Goal: Task Accomplishment & Management: Use online tool/utility

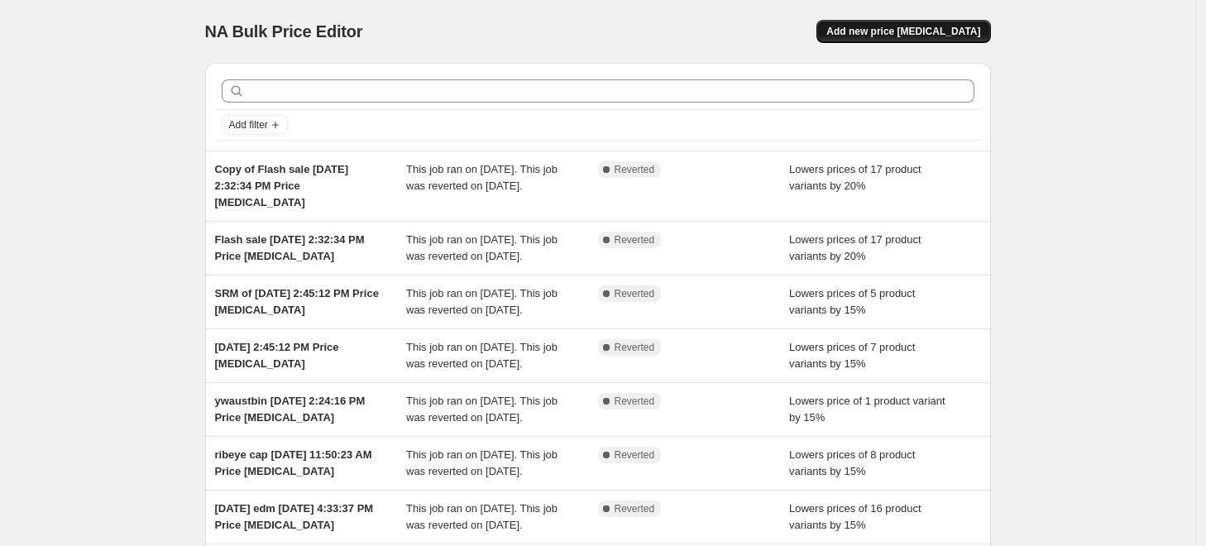
click at [956, 26] on span "Add new price [MEDICAL_DATA]" at bounding box center [903, 31] width 154 height 13
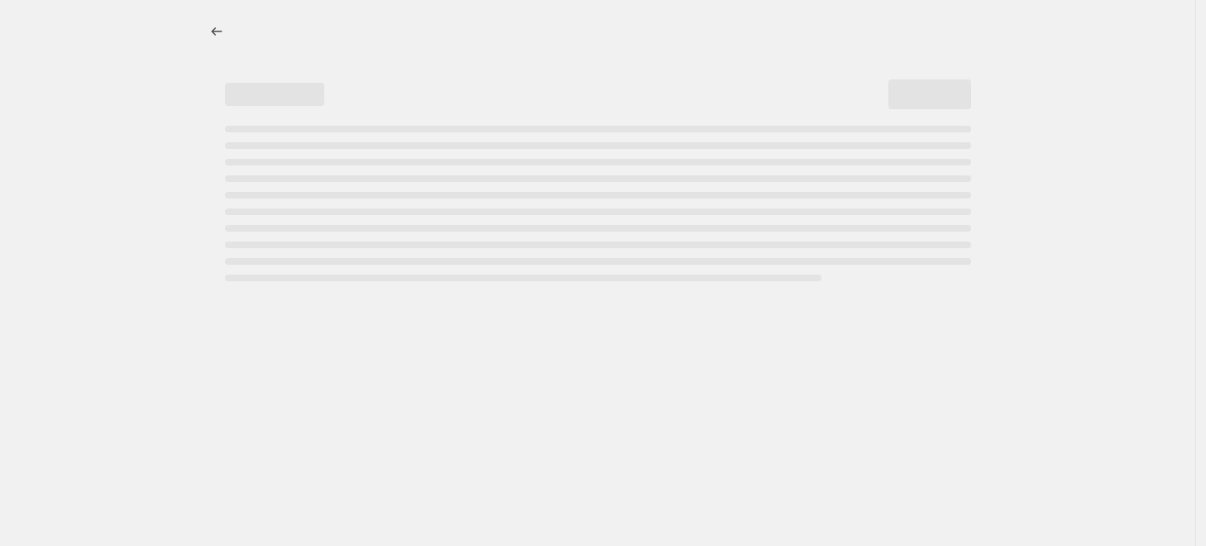
select select "percentage"
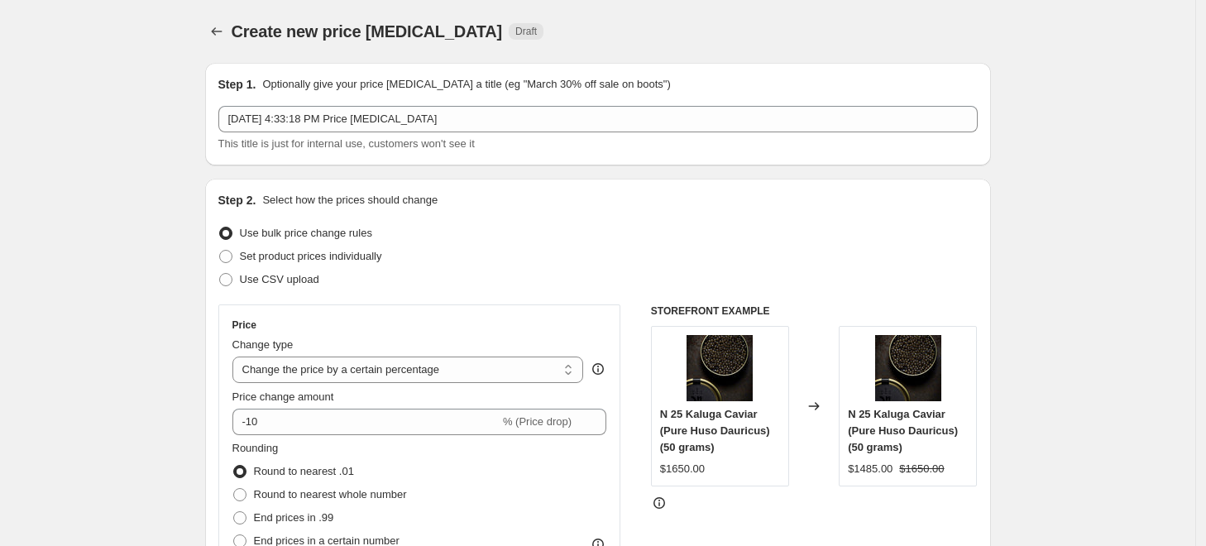
click at [221, 108] on div "Step 1. Optionally give your price [MEDICAL_DATA] a title (eg "March 30% off sa…" at bounding box center [598, 114] width 786 height 103
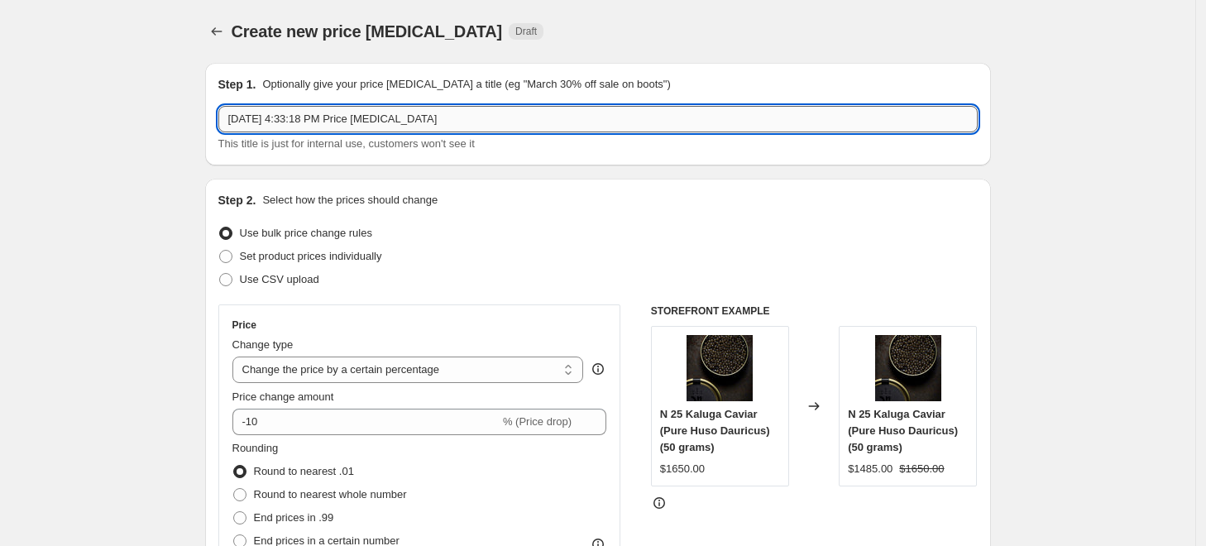
click at [233, 112] on input "[DATE] 4:33:18 PM Price [MEDICAL_DATA]" at bounding box center [597, 119] width 759 height 26
type input "BTS [DATE] 4:33:18 PM Price [MEDICAL_DATA]"
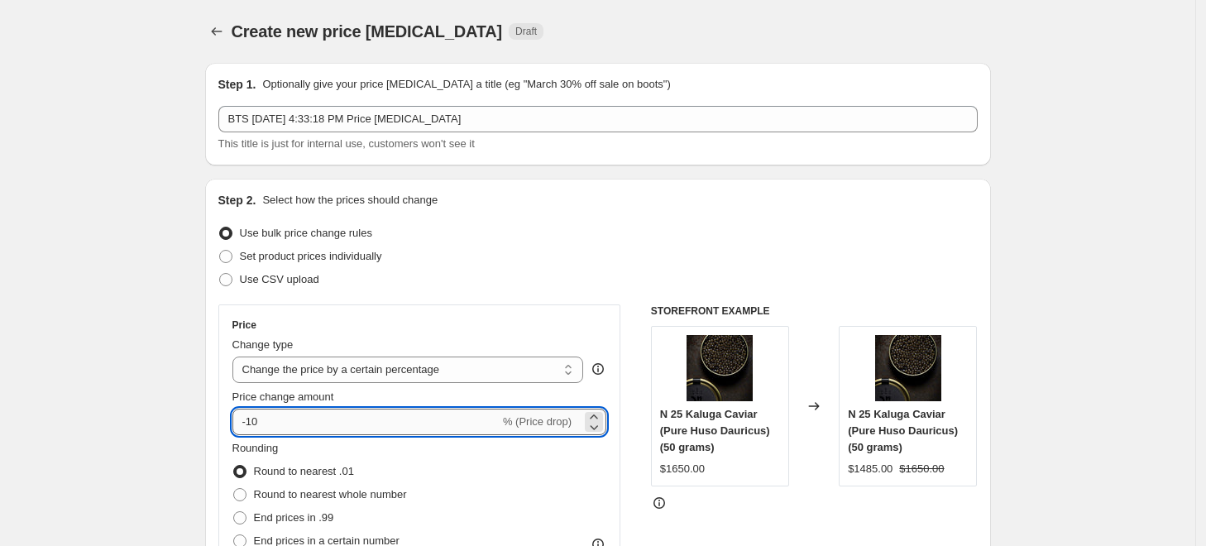
click at [292, 423] on input "-10" at bounding box center [365, 422] width 267 height 26
type input "-1"
type input "-20"
click at [394, 237] on div "Use bulk price change rules" at bounding box center [597, 233] width 759 height 23
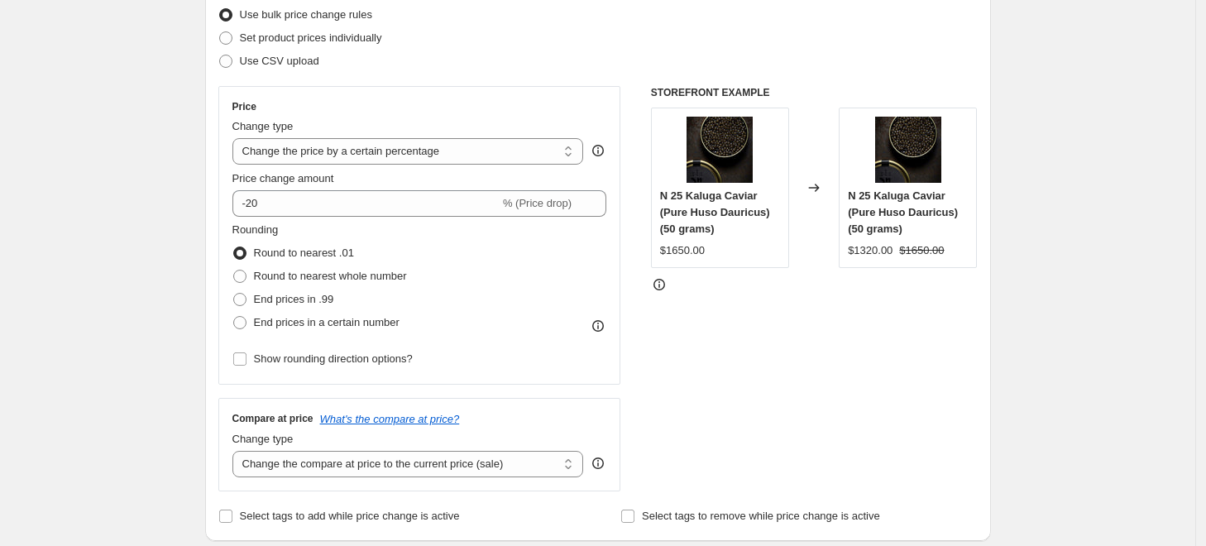
scroll to position [92, 0]
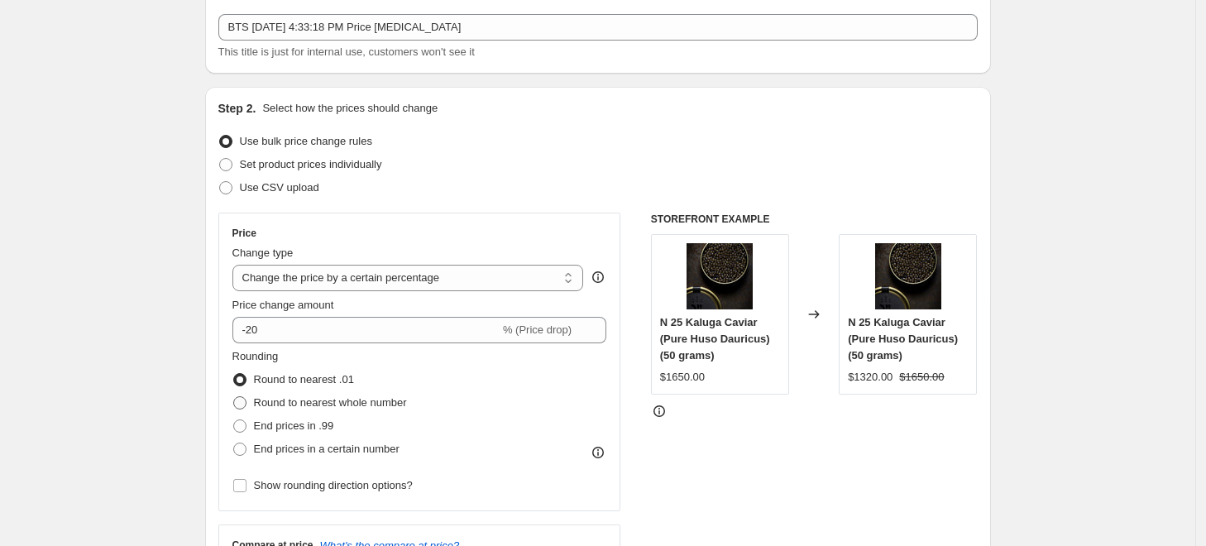
click at [306, 410] on span "Round to nearest whole number" at bounding box center [330, 403] width 153 height 17
click at [234, 397] on input "Round to nearest whole number" at bounding box center [233, 396] width 1 height 1
radio input "true"
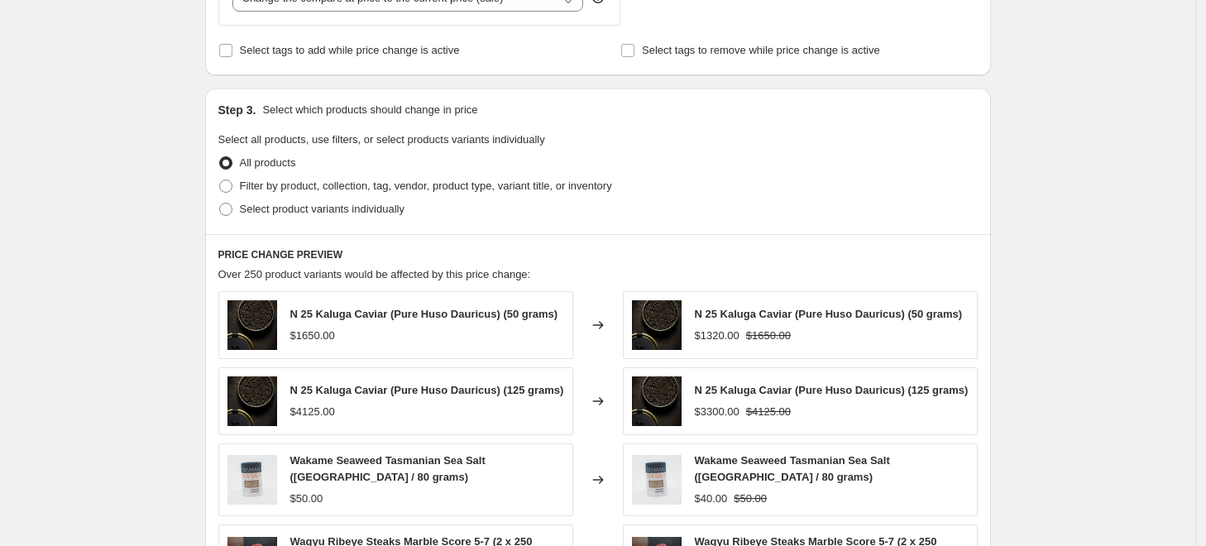
scroll to position [827, 0]
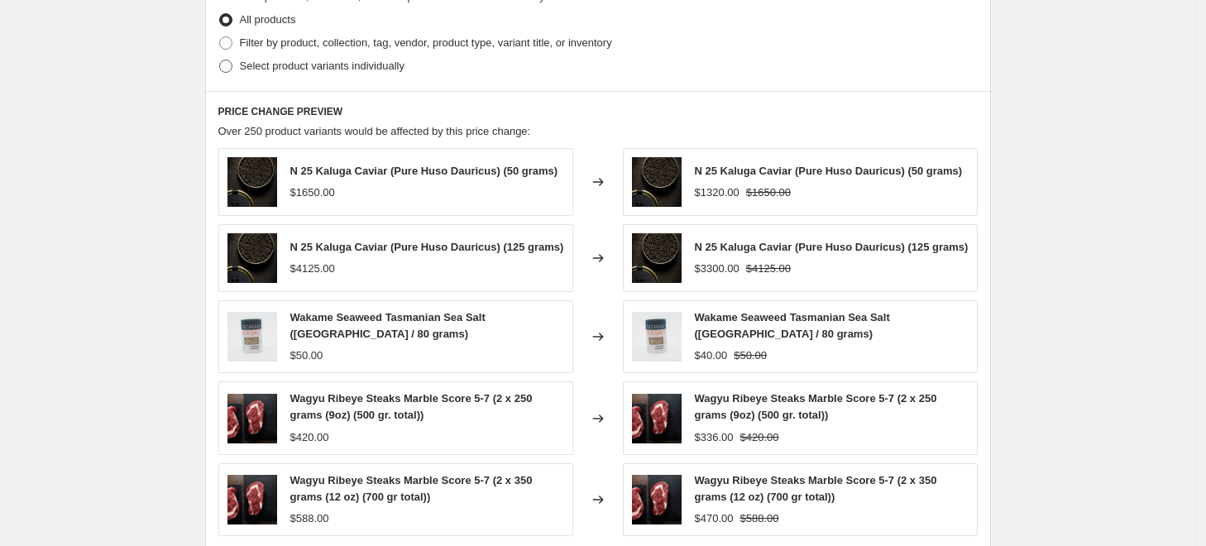
click at [299, 60] on span "Select product variants individually" at bounding box center [322, 66] width 165 height 12
click at [220, 60] on input "Select product variants individually" at bounding box center [219, 60] width 1 height 1
radio input "true"
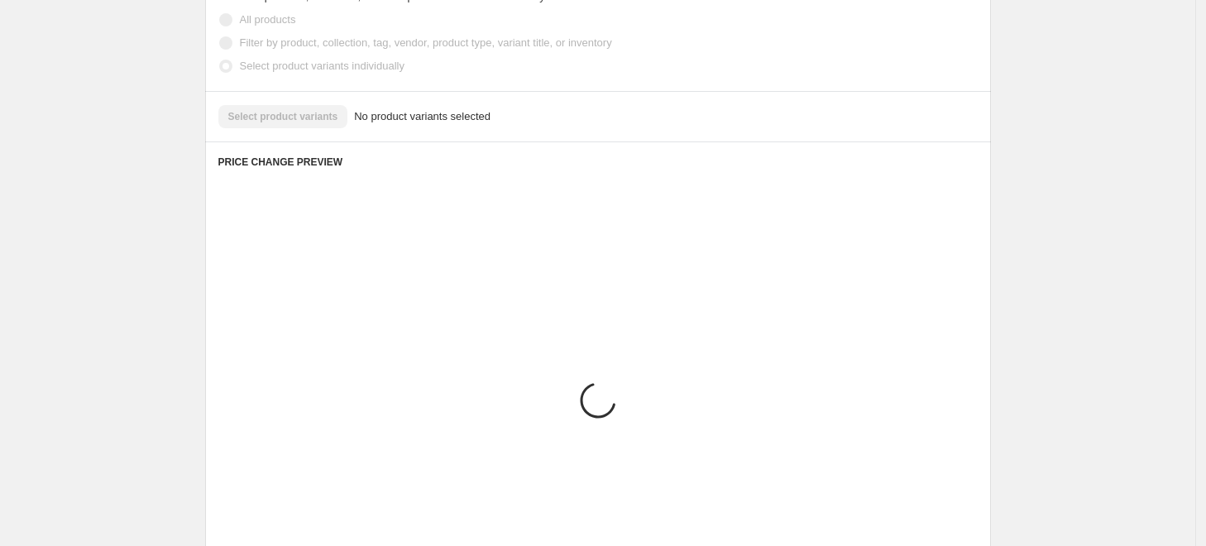
scroll to position [741, 0]
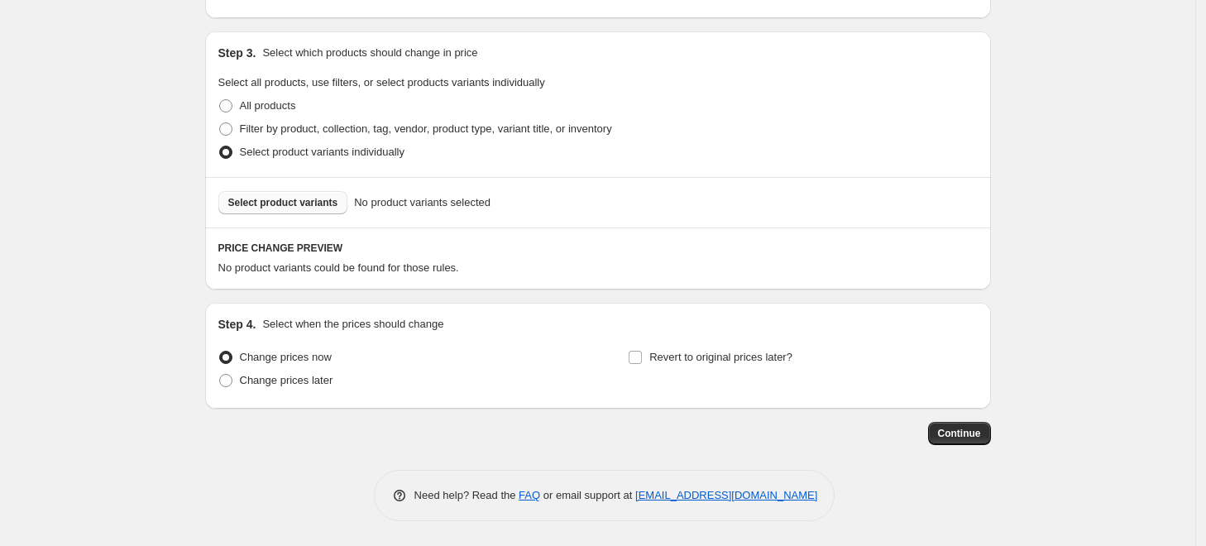
click at [307, 205] on span "Select product variants" at bounding box center [283, 202] width 110 height 13
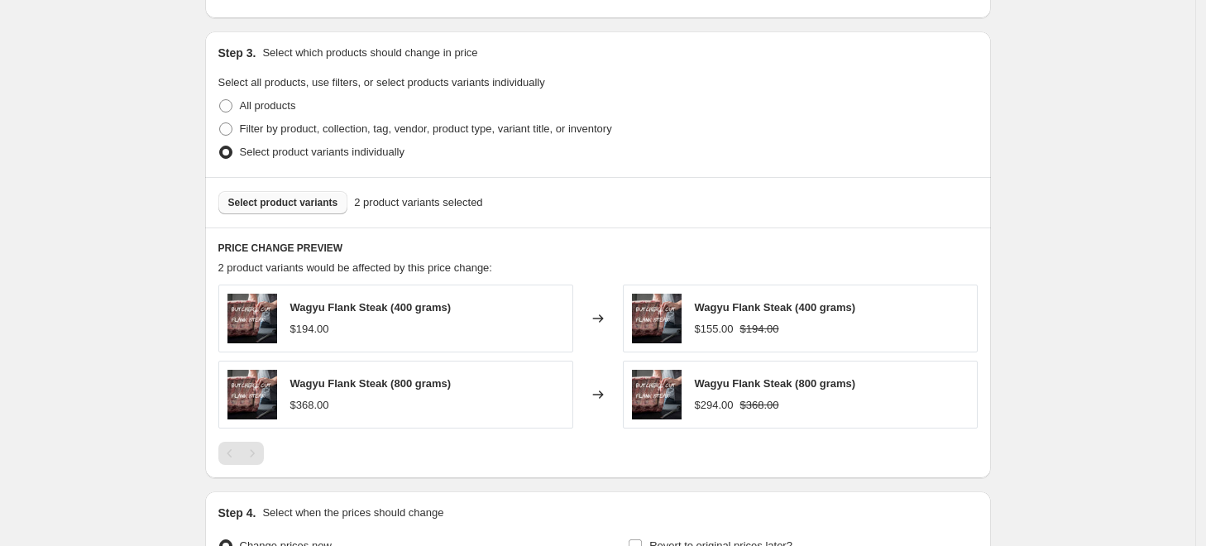
click at [258, 212] on button "Select product variants" at bounding box center [283, 202] width 130 height 23
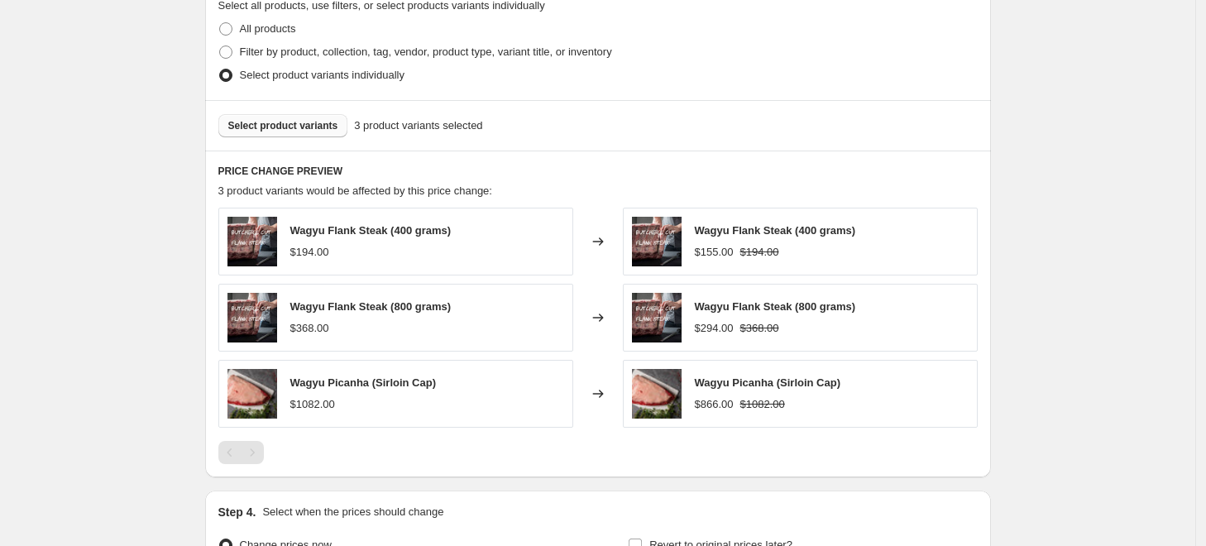
scroll to position [925, 0]
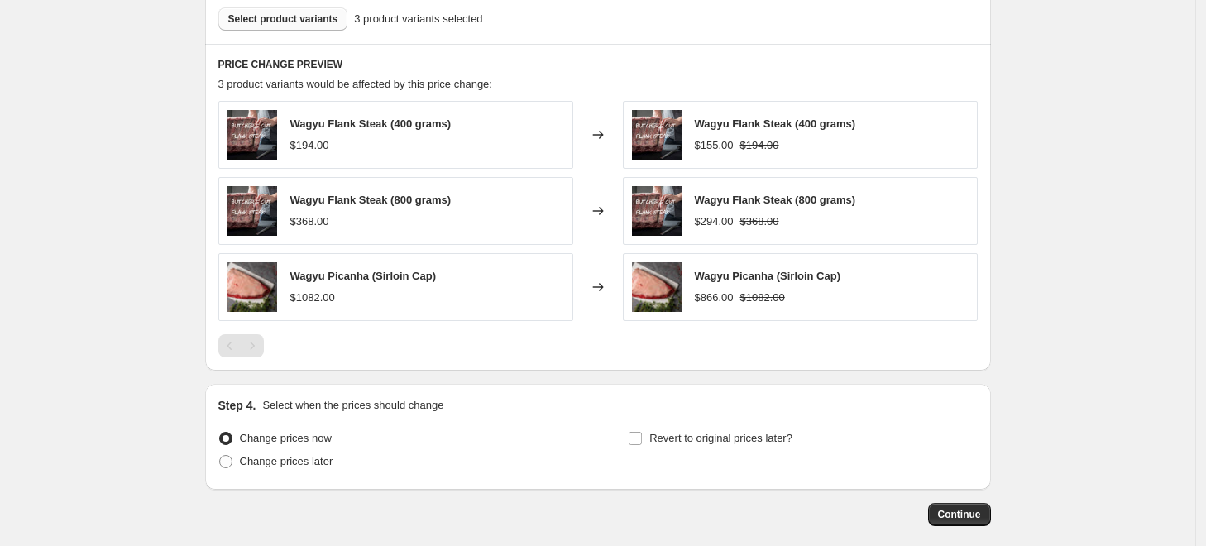
click at [324, 26] on button "Select product variants" at bounding box center [283, 18] width 130 height 23
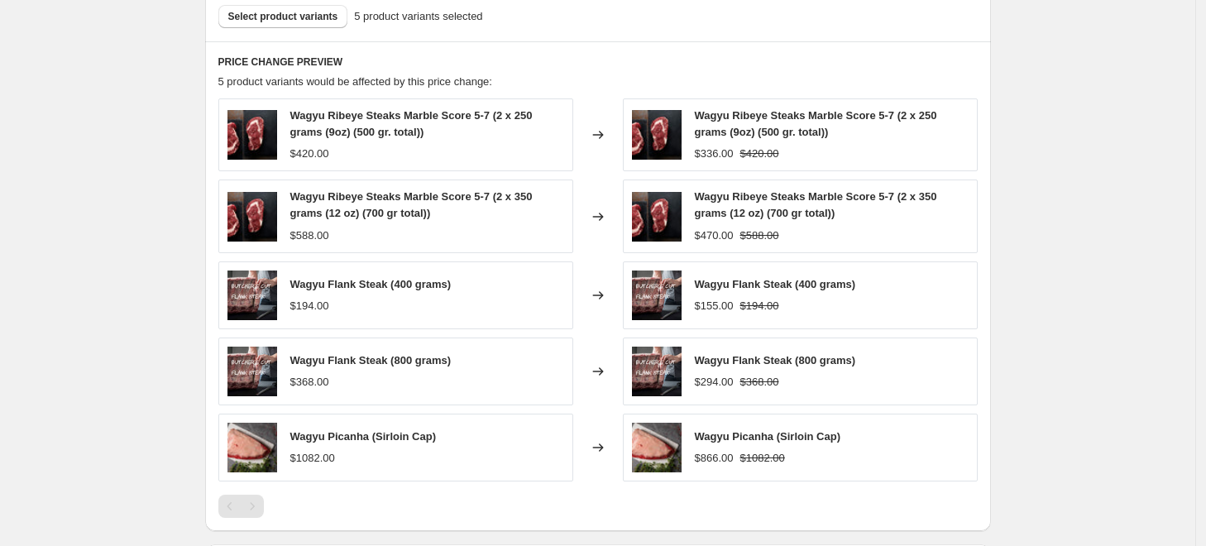
scroll to position [801, 0]
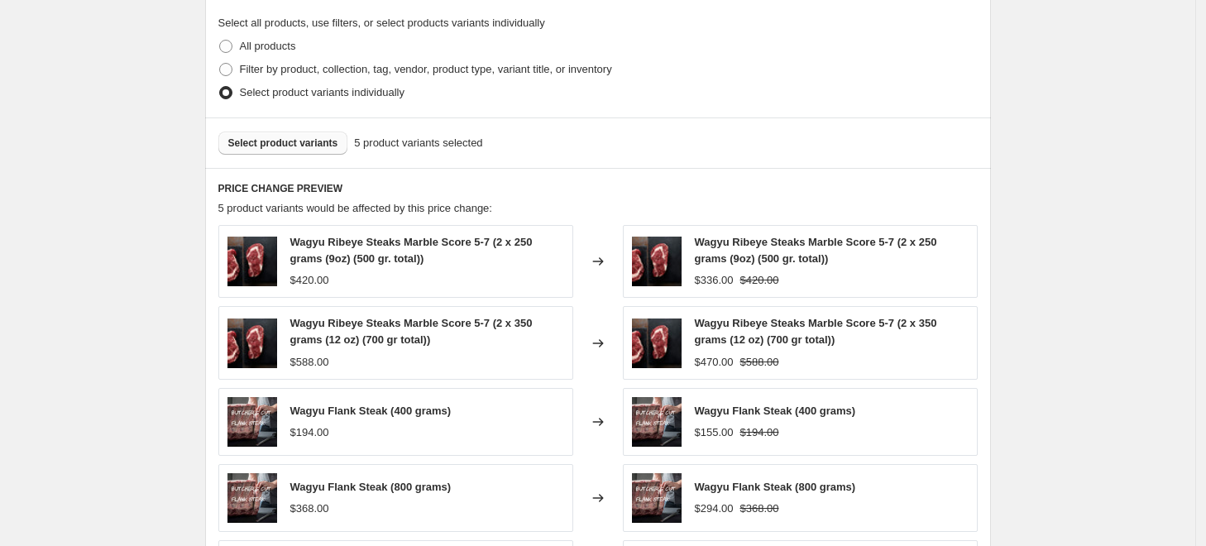
click at [307, 148] on span "Select product variants" at bounding box center [283, 142] width 110 height 13
click at [324, 144] on span "Select product variants" at bounding box center [283, 142] width 110 height 13
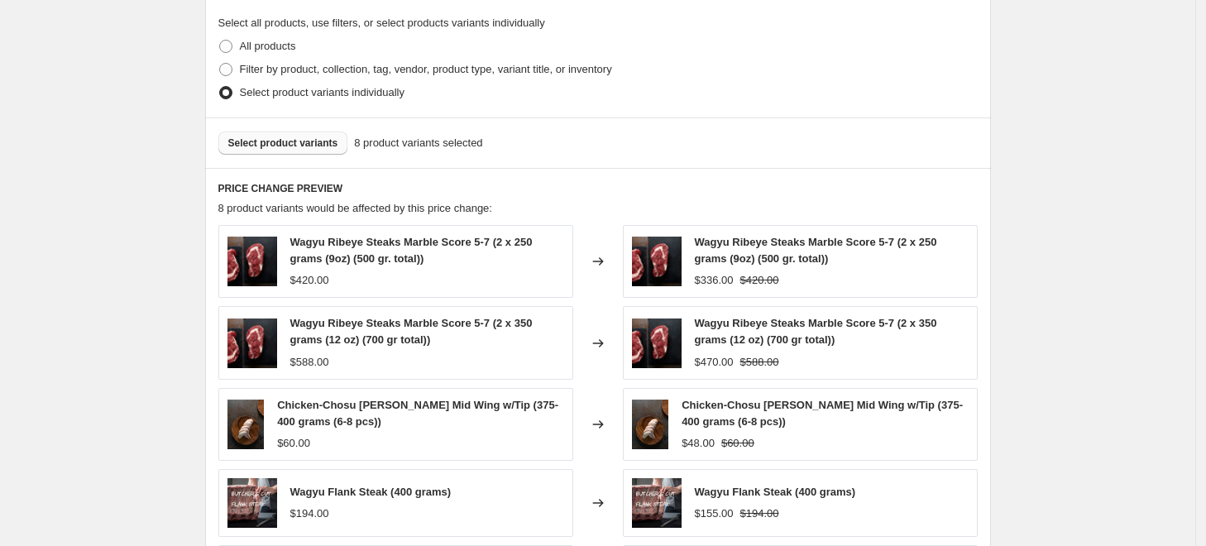
click at [296, 151] on button "Select product variants" at bounding box center [283, 143] width 130 height 23
click at [318, 147] on span "Select product variants" at bounding box center [283, 142] width 110 height 13
click at [278, 146] on span "Select product variants" at bounding box center [283, 142] width 110 height 13
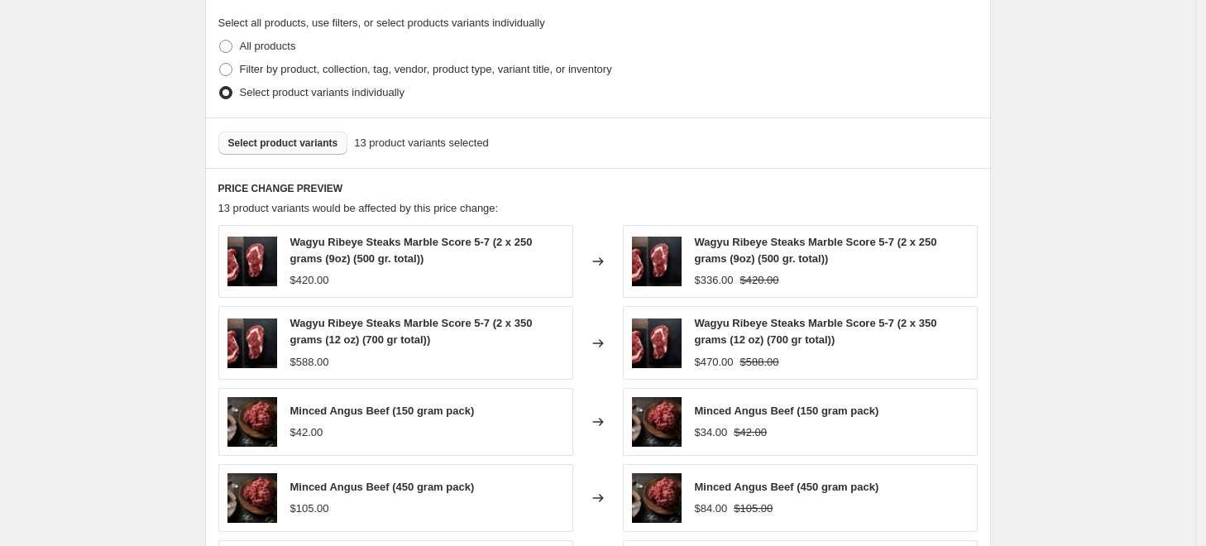
click at [291, 132] on button "Select product variants" at bounding box center [283, 143] width 130 height 23
click at [307, 141] on span "Select product variants" at bounding box center [283, 142] width 110 height 13
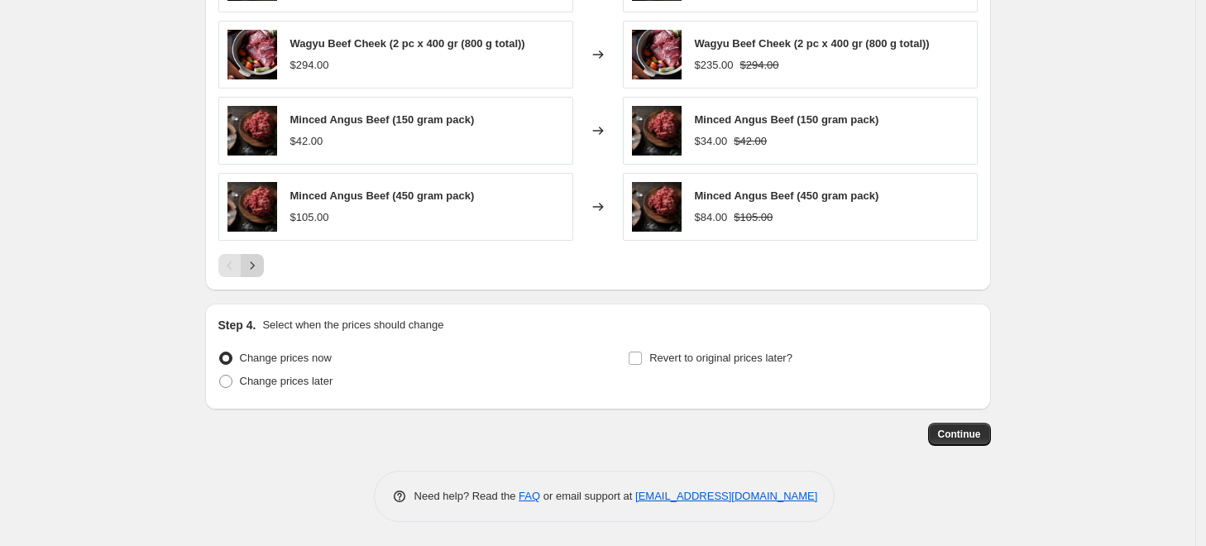
click at [261, 275] on button "Next" at bounding box center [252, 265] width 23 height 23
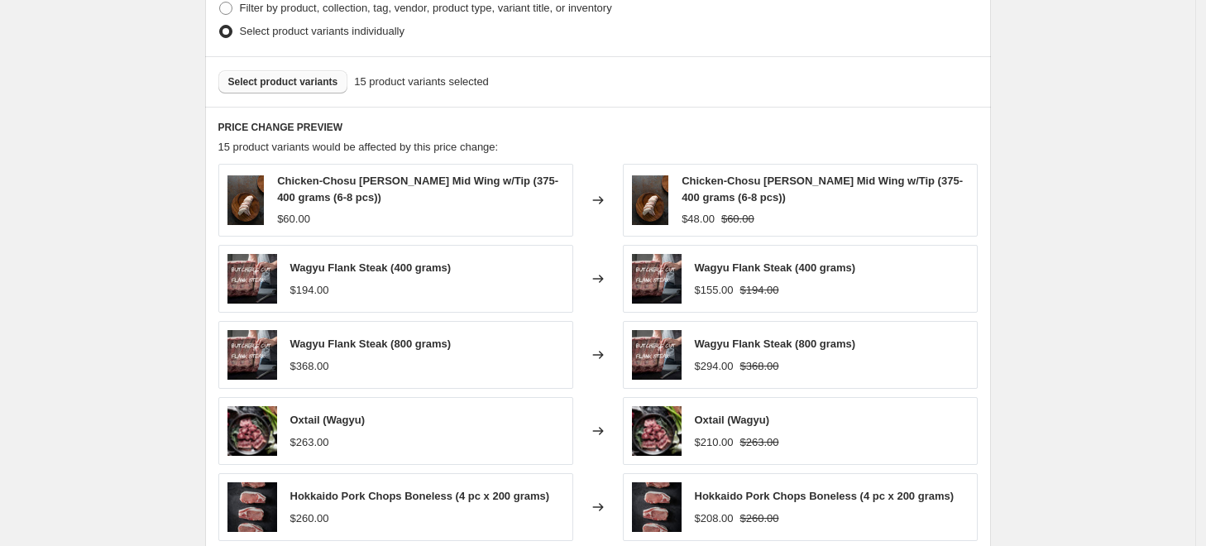
scroll to position [794, 0]
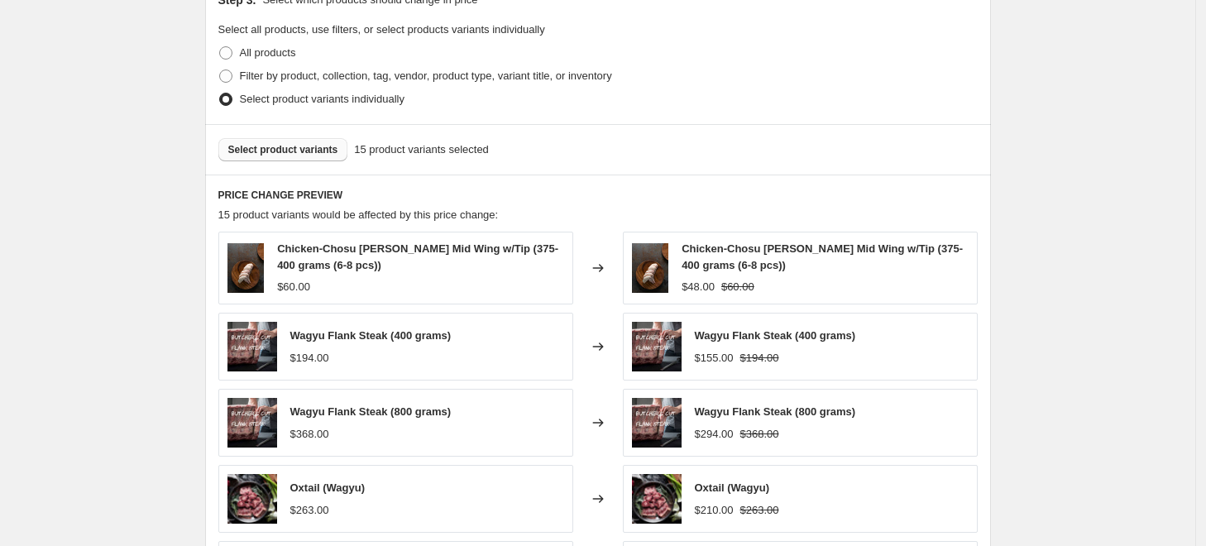
click at [313, 150] on span "Select product variants" at bounding box center [283, 149] width 110 height 13
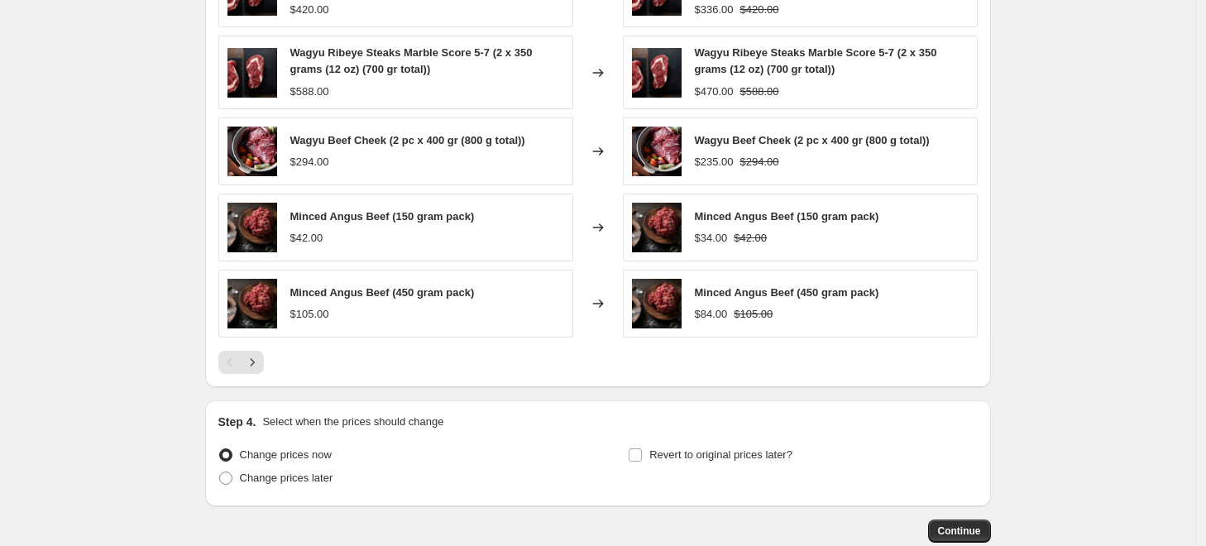
scroll to position [1168, 0]
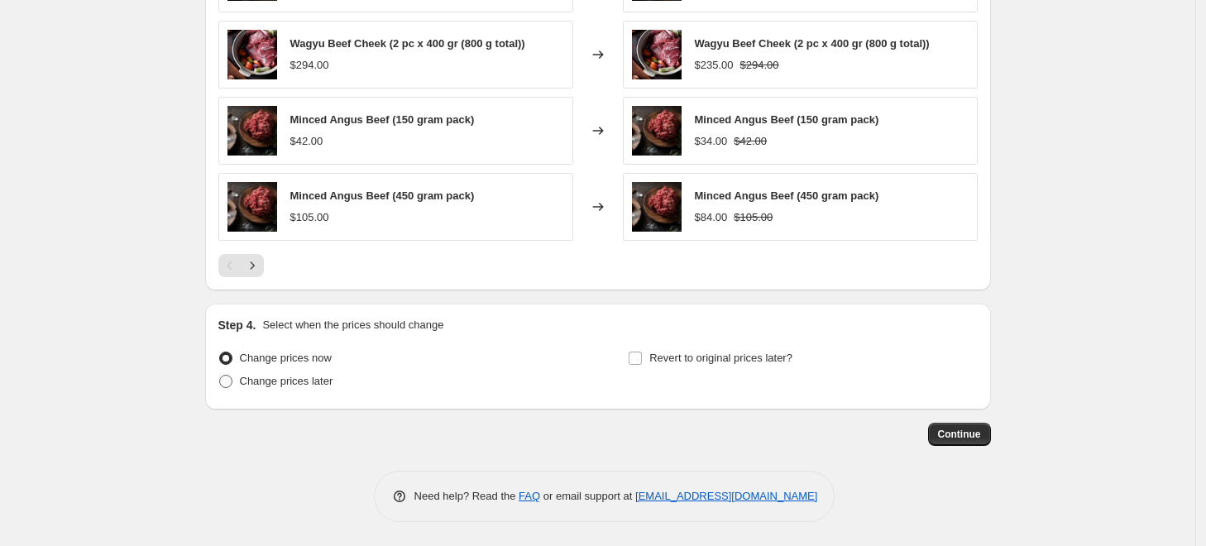
click at [318, 390] on label "Change prices later" at bounding box center [275, 381] width 115 height 23
click at [220, 376] on input "Change prices later" at bounding box center [219, 375] width 1 height 1
radio input "true"
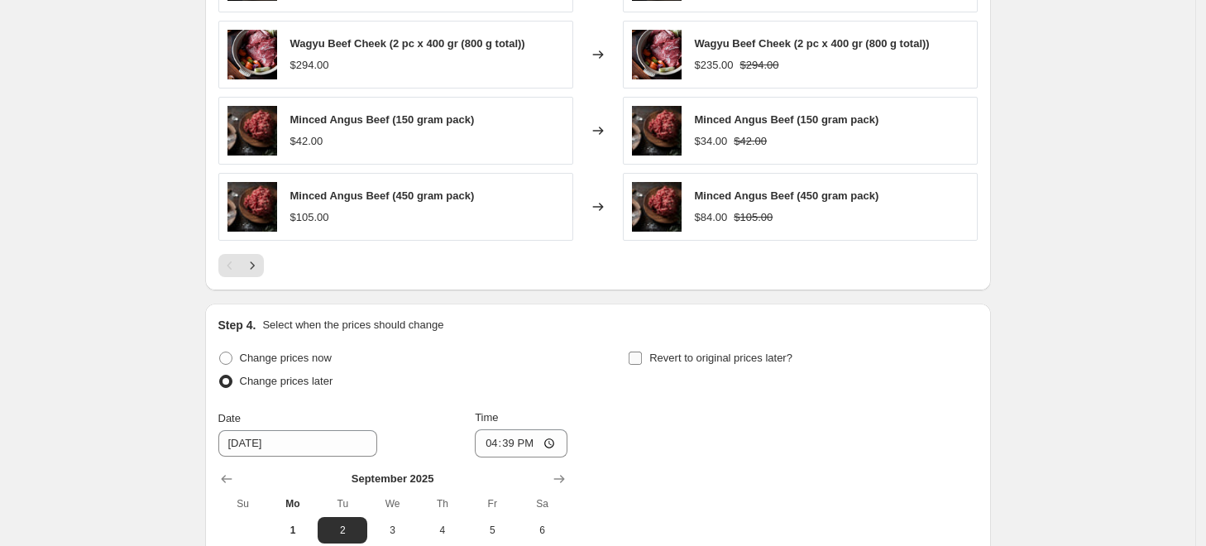
click at [665, 356] on span "Revert to original prices later?" at bounding box center [720, 358] width 143 height 12
click at [642, 356] on input "Revert to original prices later?" at bounding box center [635, 358] width 13 height 13
checkbox input "true"
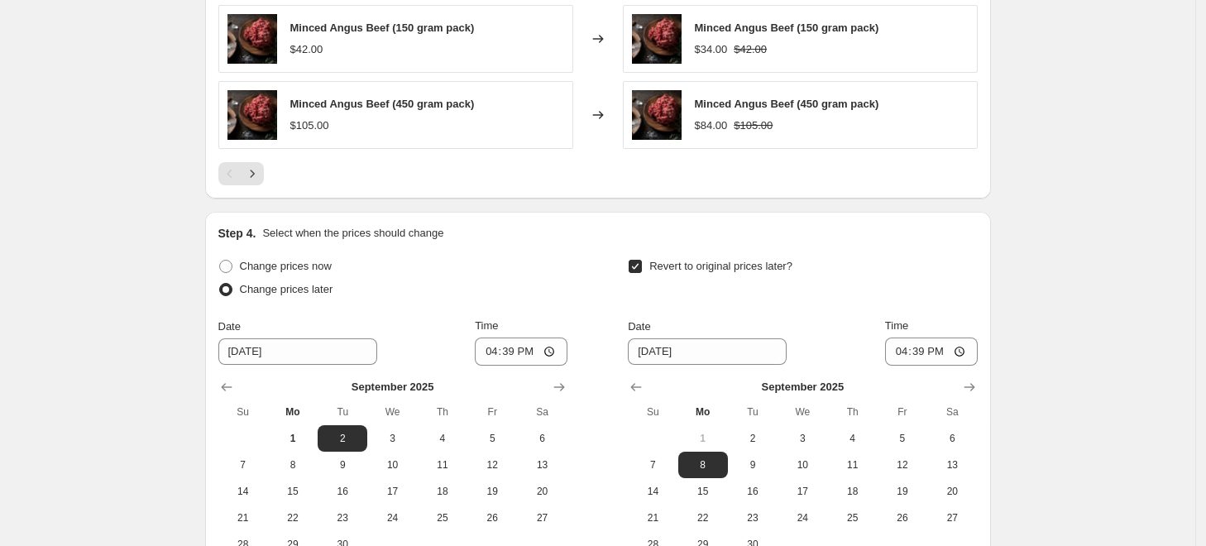
scroll to position [1450, 0]
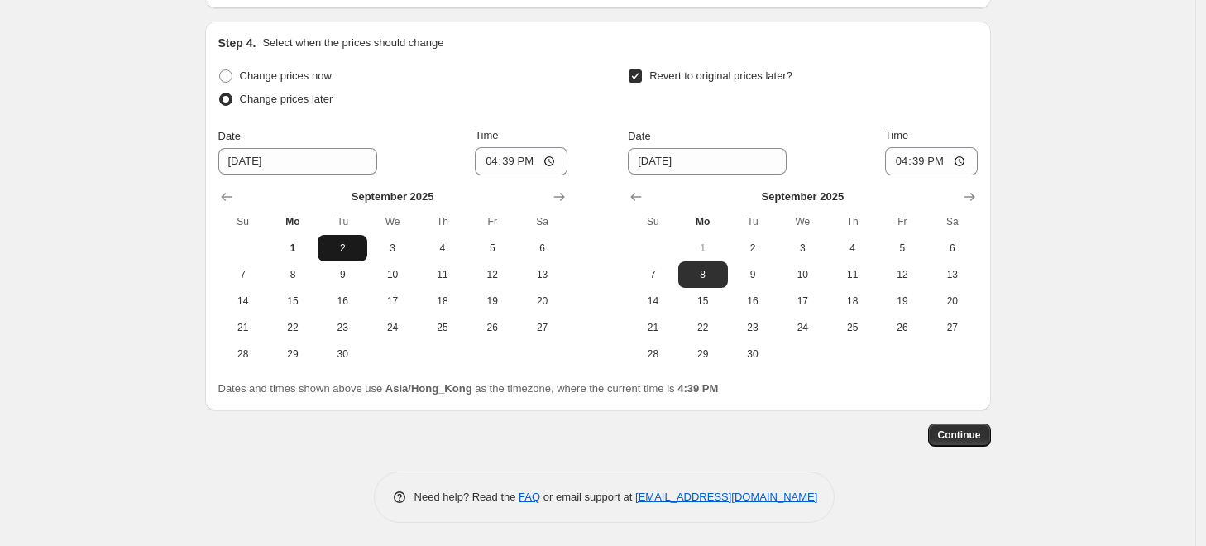
click at [360, 237] on button "2" at bounding box center [343, 248] width 50 height 26
click at [501, 157] on input "16:39" at bounding box center [521, 161] width 93 height 28
type input "00:00"
click at [805, 118] on div "Revert to original prices later? Date [DATE] Time 16:39 [DATE] Su Mo Tu We Th F…" at bounding box center [802, 216] width 349 height 303
click at [708, 303] on span "15" at bounding box center [703, 300] width 36 height 13
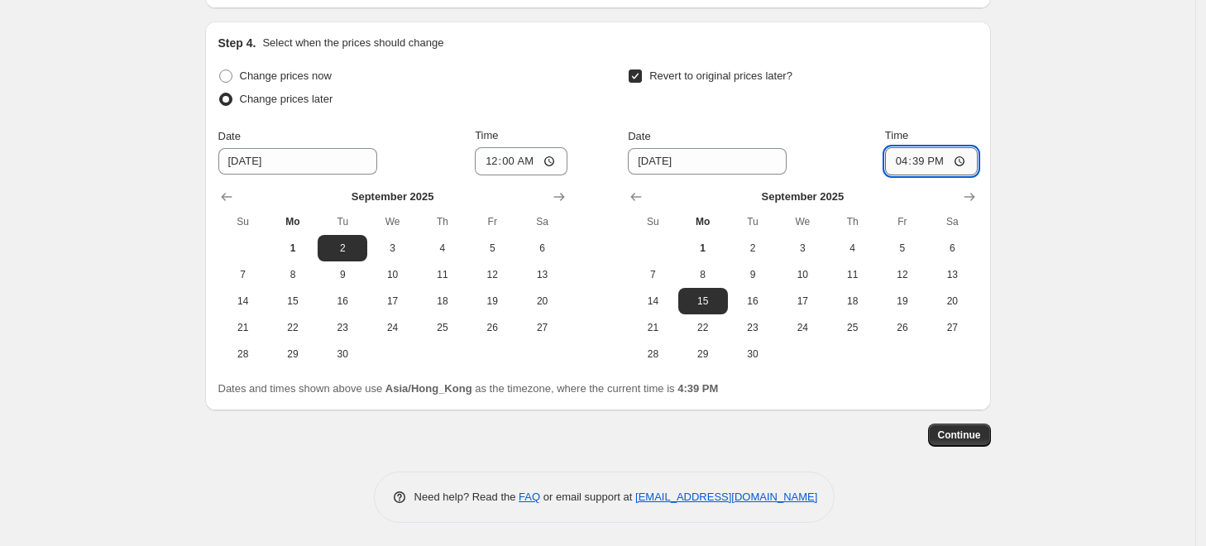
click at [896, 162] on input "16:39" at bounding box center [931, 161] width 93 height 28
click at [747, 306] on span "16" at bounding box center [752, 300] width 36 height 13
type input "[DATE]"
click at [906, 154] on input "16:39" at bounding box center [931, 161] width 93 height 28
type input "01:00"
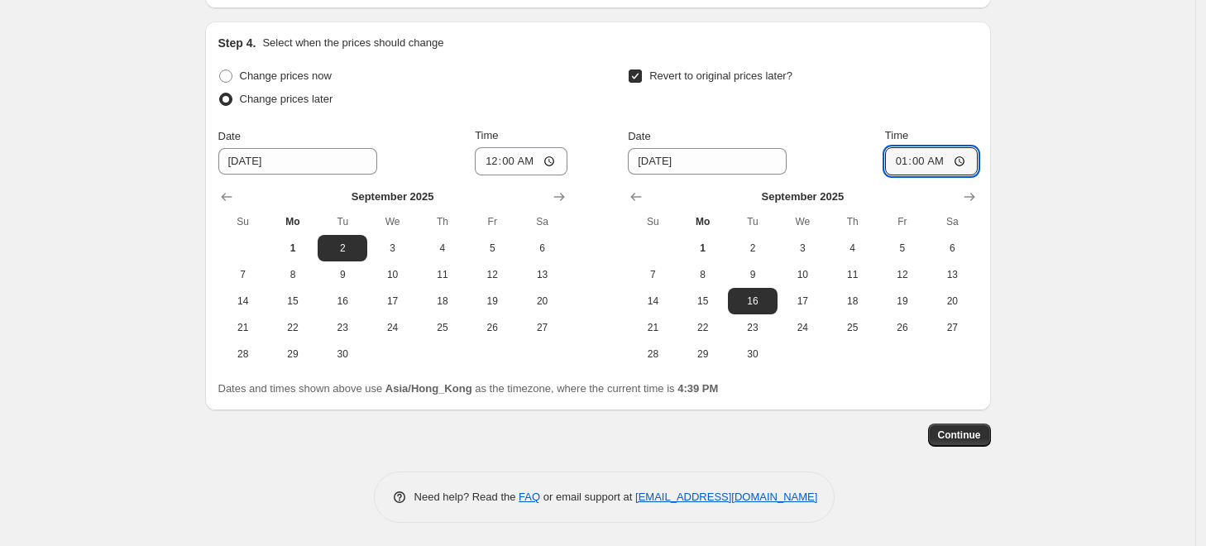
click at [988, 428] on button "Continue" at bounding box center [959, 434] width 63 height 23
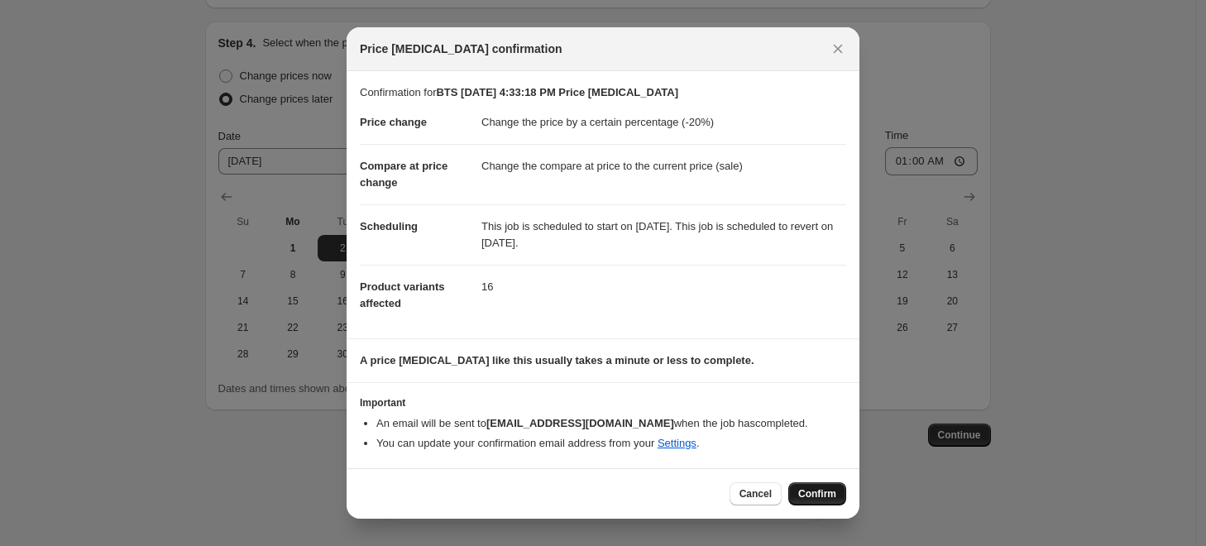
click at [834, 495] on span "Confirm" at bounding box center [817, 493] width 38 height 13
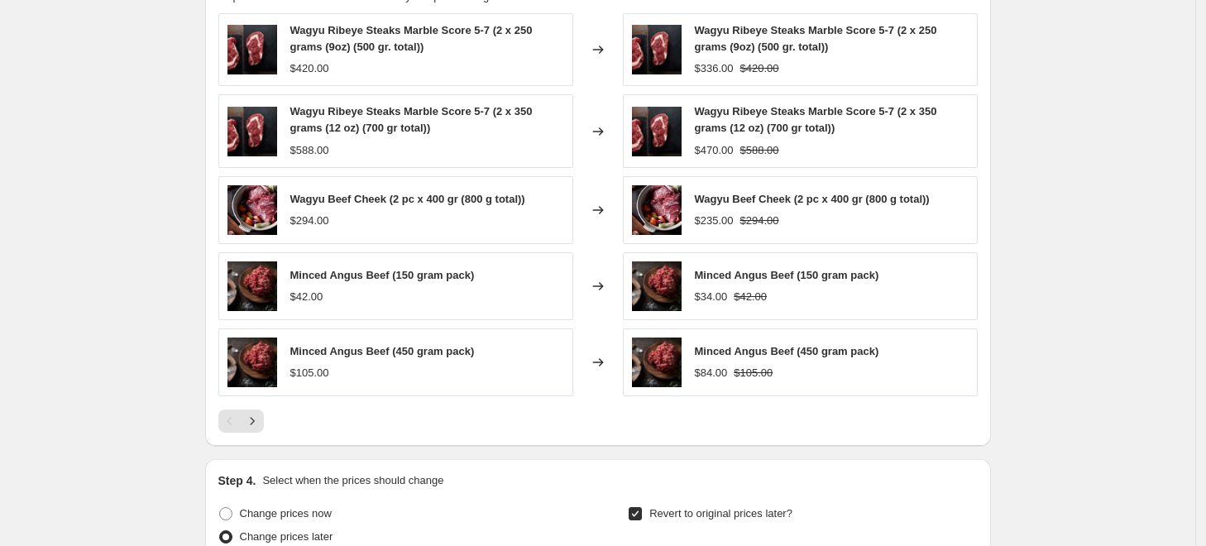
scroll to position [1083, 0]
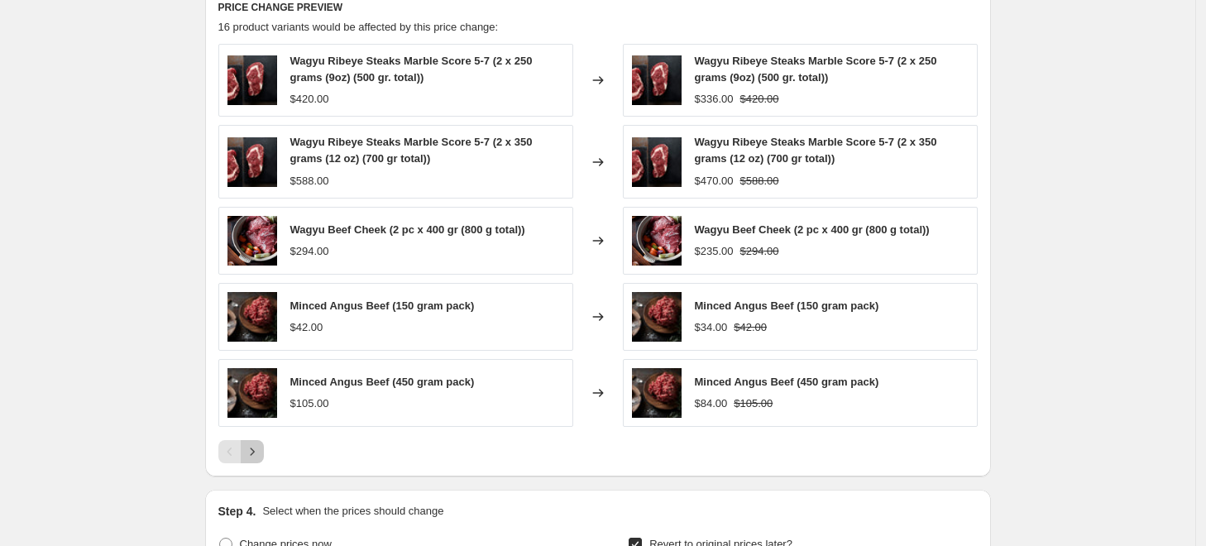
click at [254, 450] on icon "Next" at bounding box center [252, 451] width 17 height 17
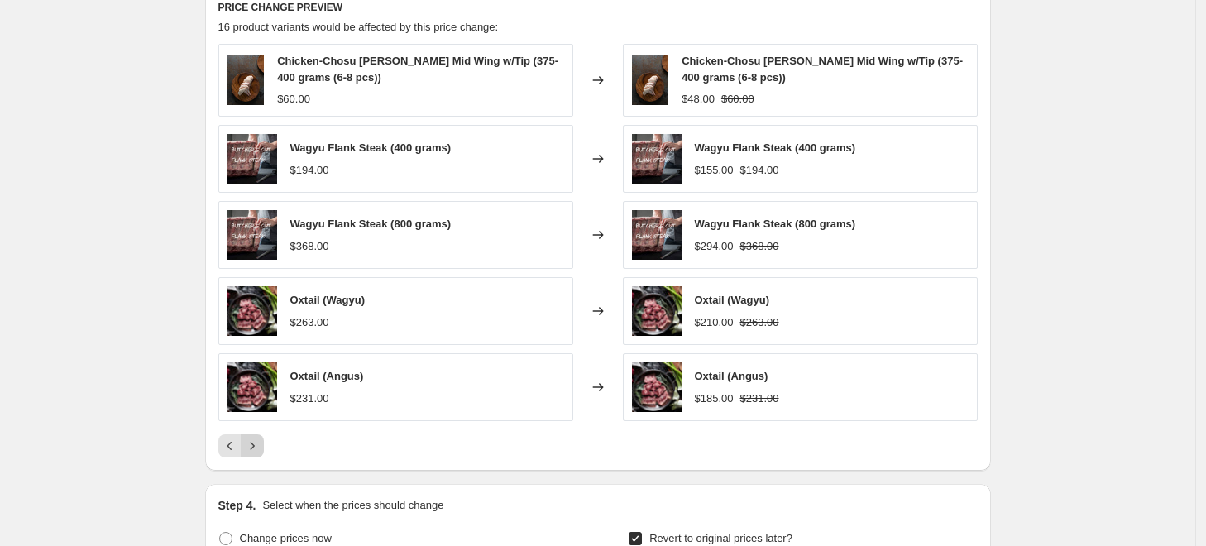
click at [254, 448] on icon "Next" at bounding box center [252, 446] width 17 height 17
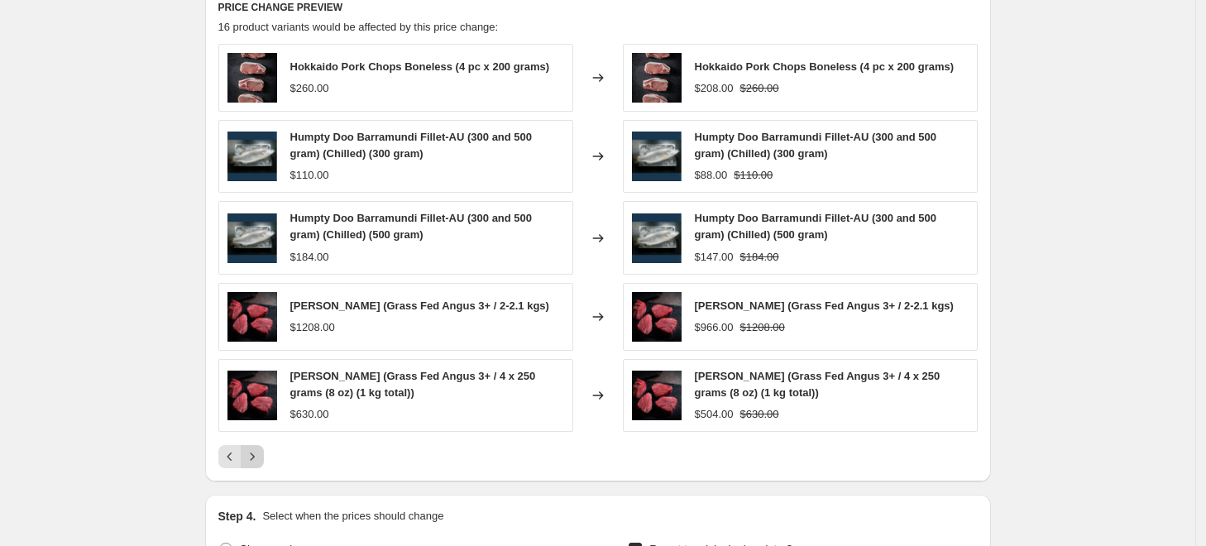
click at [261, 463] on icon "Next" at bounding box center [252, 456] width 17 height 17
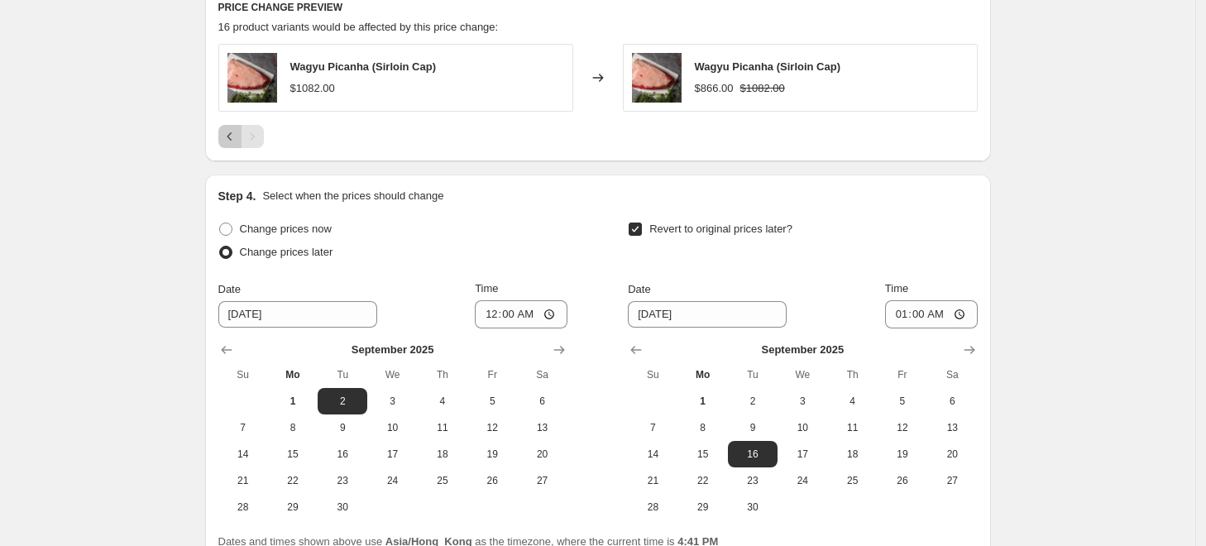
click at [232, 128] on button "Previous" at bounding box center [229, 136] width 23 height 23
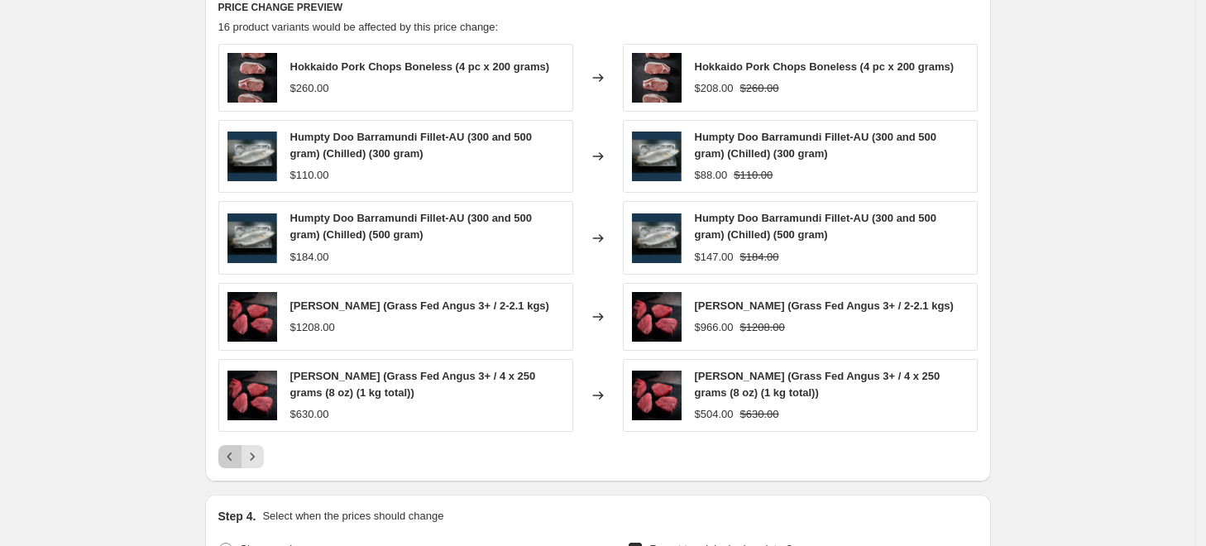
click at [235, 457] on icon "Previous" at bounding box center [230, 456] width 17 height 17
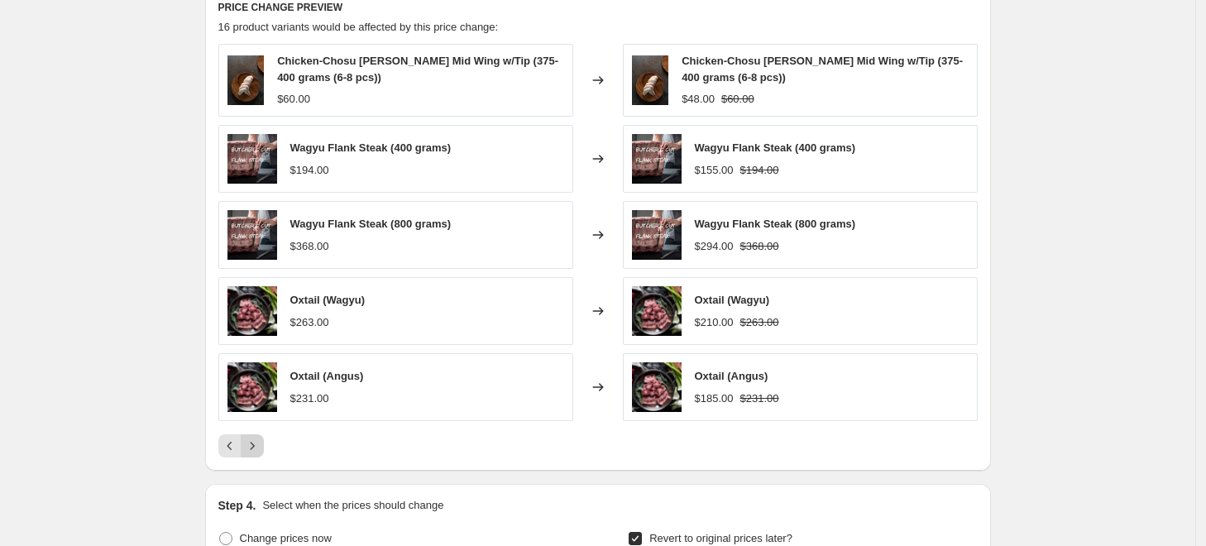
click at [248, 450] on icon "Next" at bounding box center [252, 446] width 17 height 17
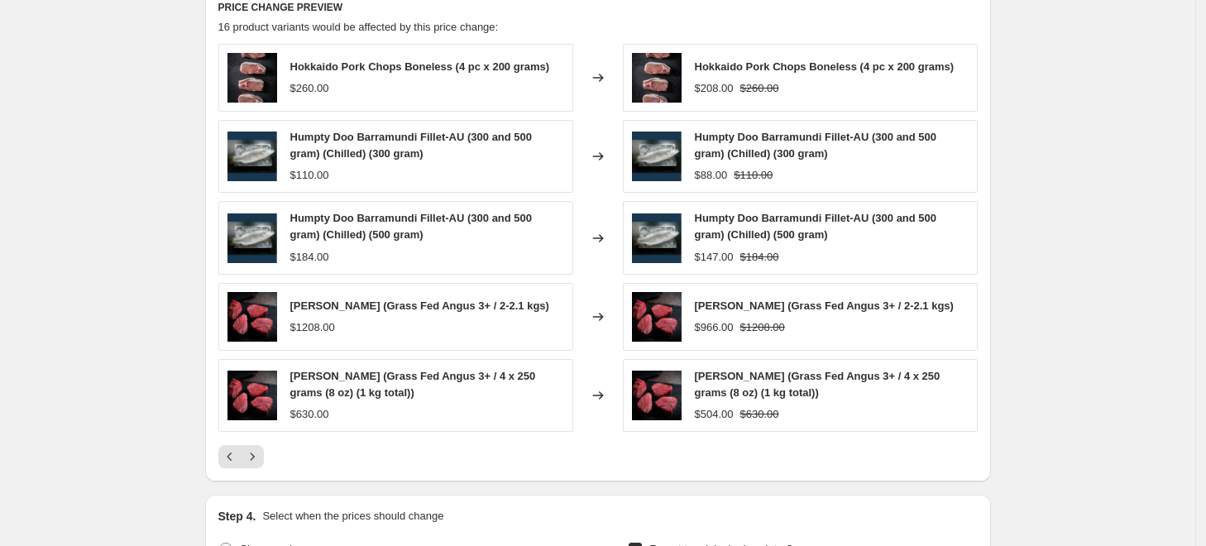
drag, startPoint x: 825, startPoint y: 399, endPoint x: 684, endPoint y: 379, distance: 142.1
click at [684, 379] on div "[PERSON_NAME] (Grass Fed Angus 3+ / 4 x 250 grams (8 oz) (1 kg total)) $504.00 …" at bounding box center [800, 395] width 355 height 73
copy div "[PERSON_NAME] (Grass Fed Angus 3+ / 4 x 250 grams (8 oz) (1 kg total))"
click at [256, 451] on icon "Next" at bounding box center [252, 456] width 17 height 17
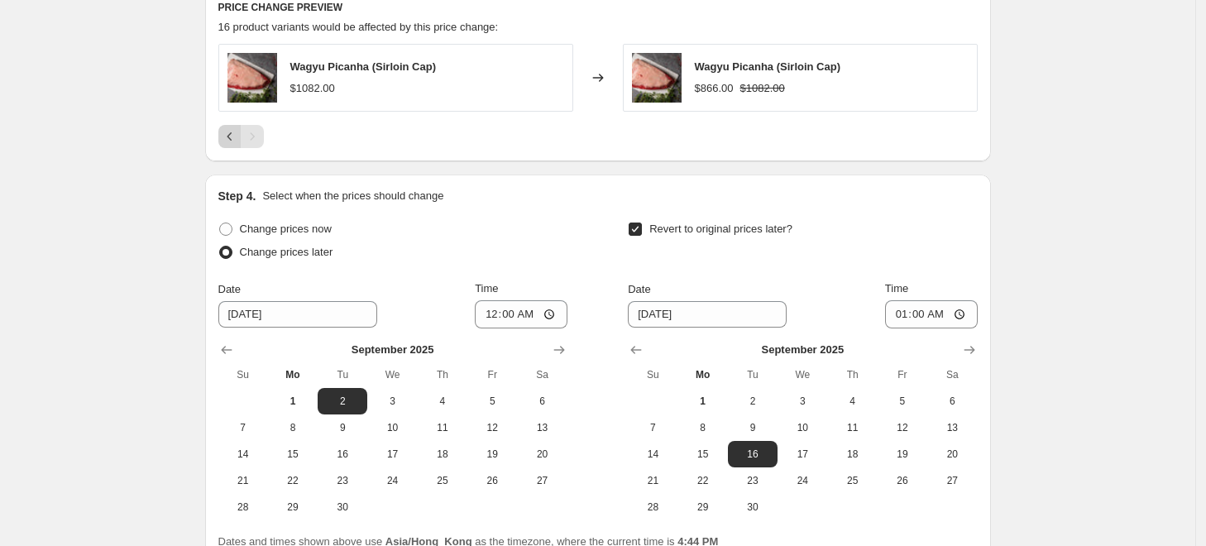
click at [237, 143] on icon "Previous" at bounding box center [230, 136] width 17 height 17
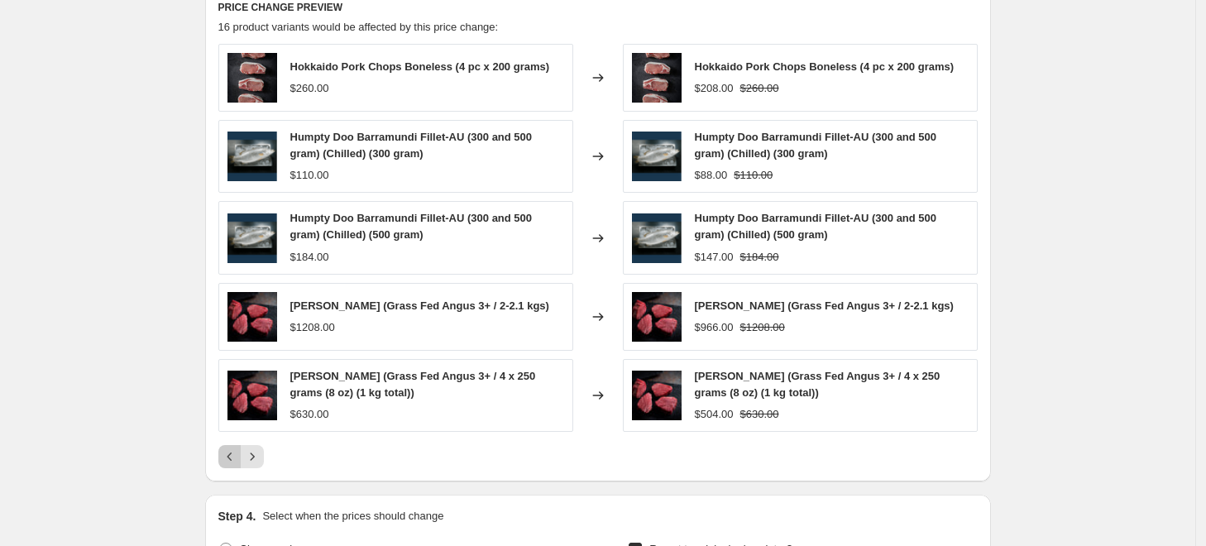
click at [237, 457] on icon "Previous" at bounding box center [230, 456] width 17 height 17
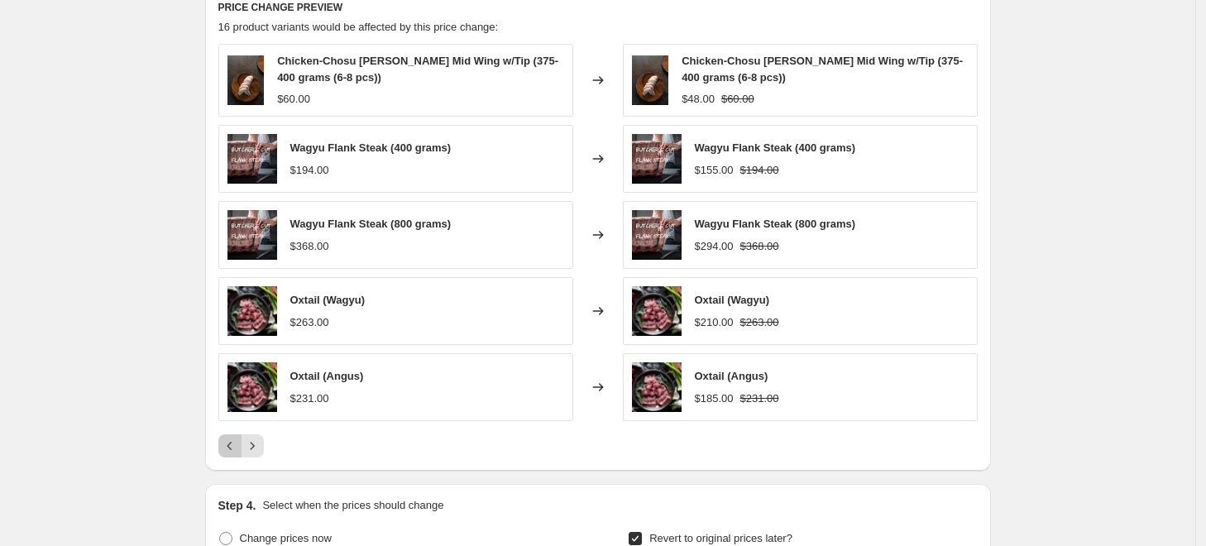
click at [237, 442] on icon "Previous" at bounding box center [230, 446] width 17 height 17
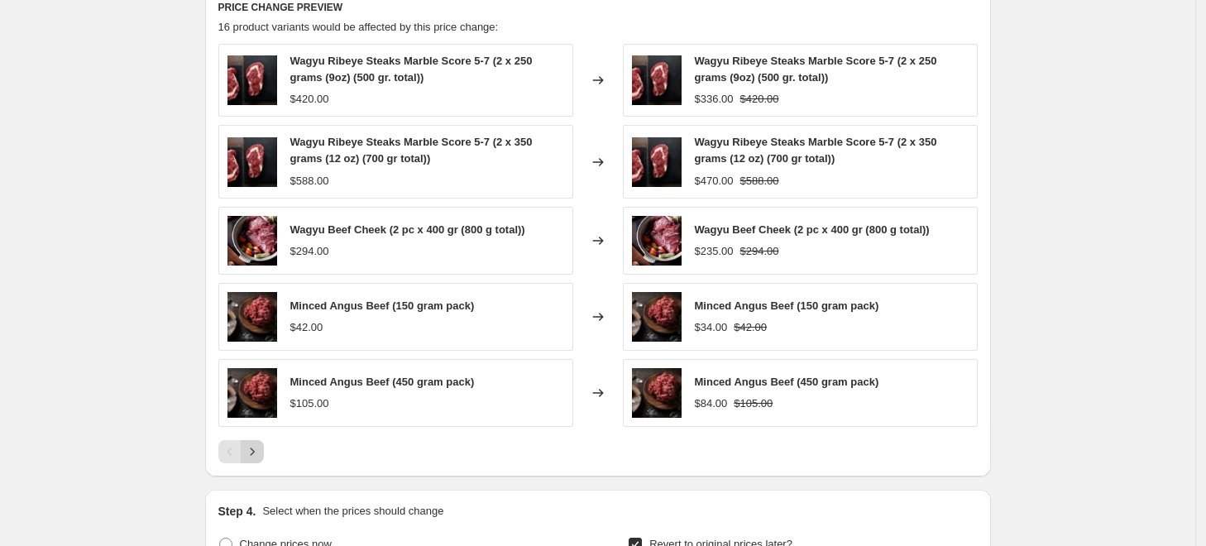
click at [264, 445] on button "Next" at bounding box center [252, 451] width 23 height 23
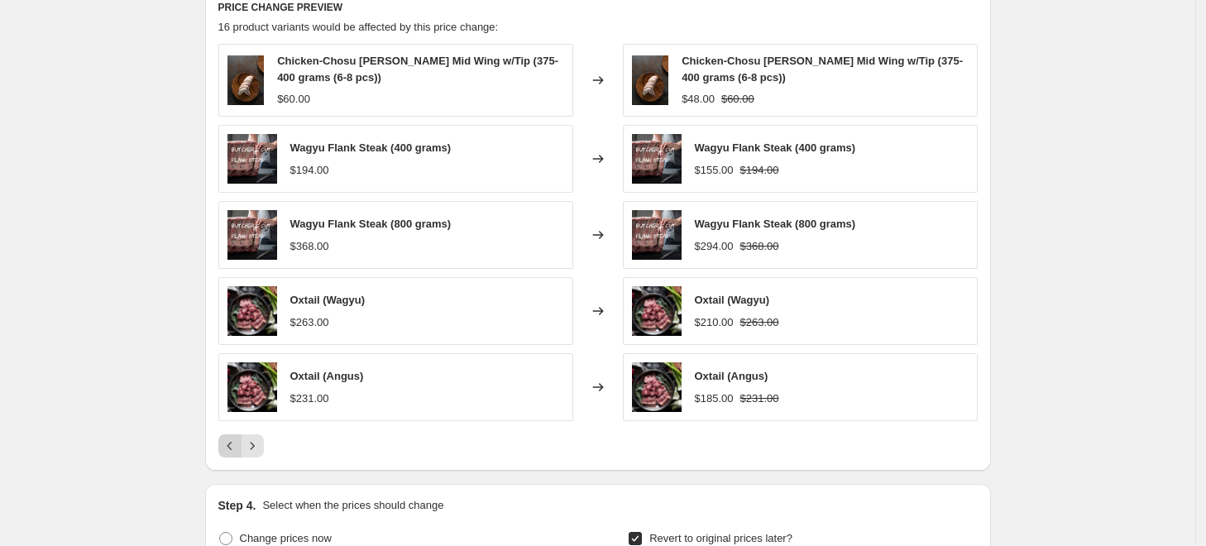
click at [230, 447] on icon "Previous" at bounding box center [230, 446] width 17 height 17
